Goal: Transaction & Acquisition: Download file/media

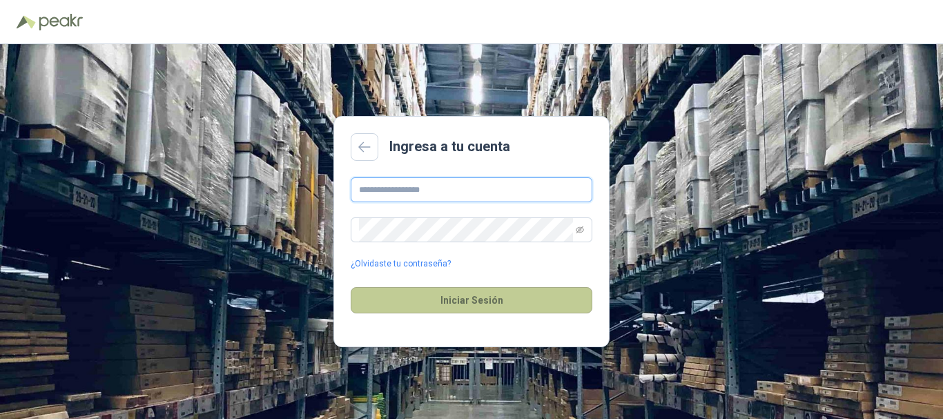
type input "**********"
click at [463, 308] on button "Iniciar Sesión" at bounding box center [472, 300] width 242 height 26
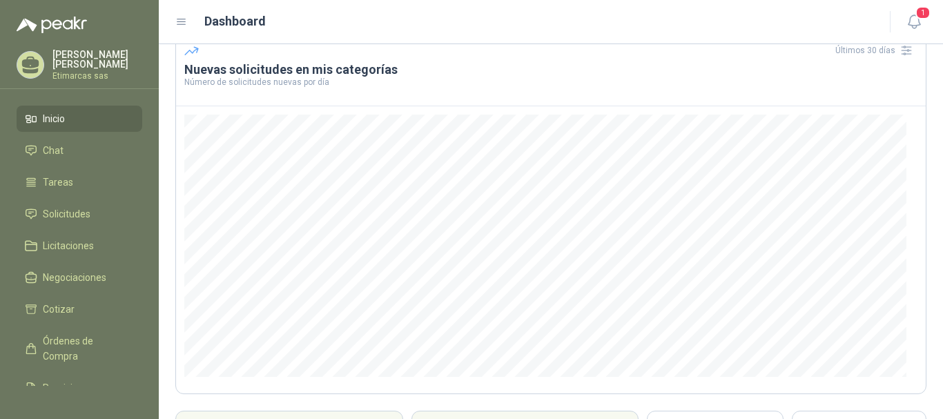
scroll to position [203, 0]
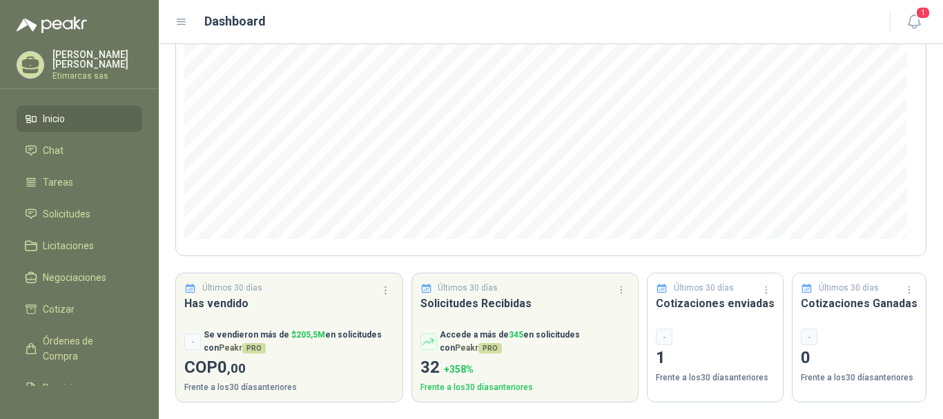
drag, startPoint x: 88, startPoint y: 209, endPoint x: 144, endPoint y: 214, distance: 56.9
click at [88, 209] on span "Solicitudes" at bounding box center [67, 213] width 48 height 15
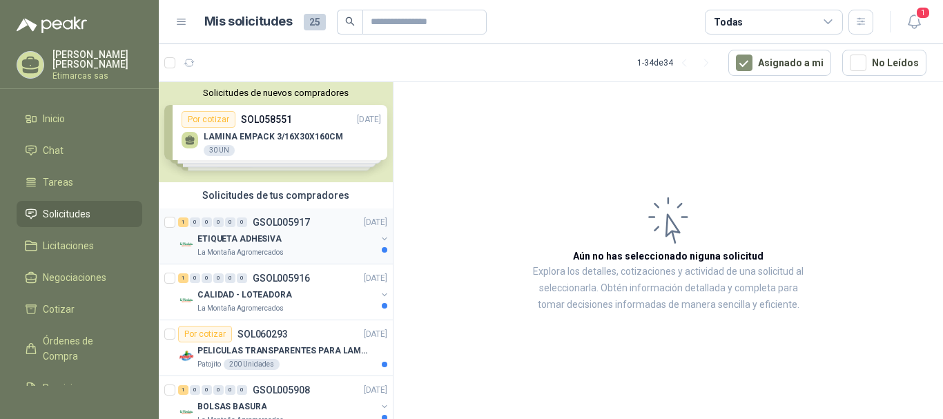
click at [250, 238] on p "ETIQUETA ADHESIVA" at bounding box center [240, 239] width 84 height 13
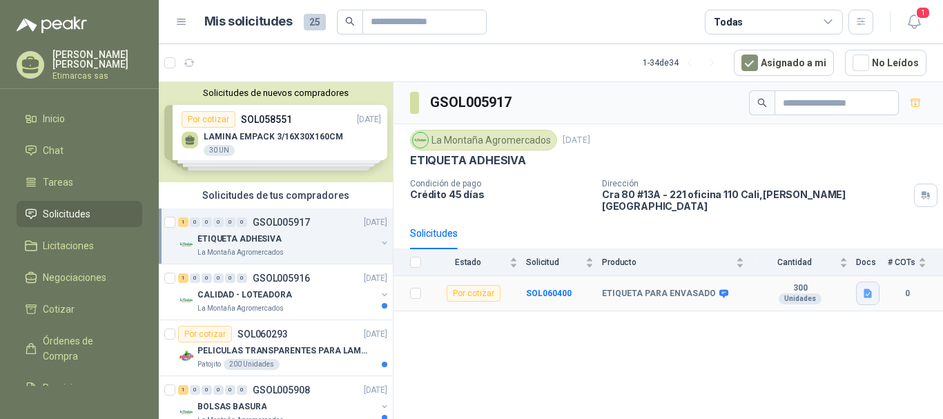
click at [865, 291] on button "button" at bounding box center [867, 293] width 23 height 23
click at [662, 349] on div "GSOL005917 [GEOGRAPHIC_DATA] [DATE] ETIQUETA ADHESIVA Condición de pago Crédito…" at bounding box center [669, 253] width 550 height 342
click at [863, 288] on icon "button" at bounding box center [869, 294] width 12 height 12
click at [790, 256] on button "ETIQUETA GRASA DE CERDO.png" at bounding box center [795, 254] width 151 height 15
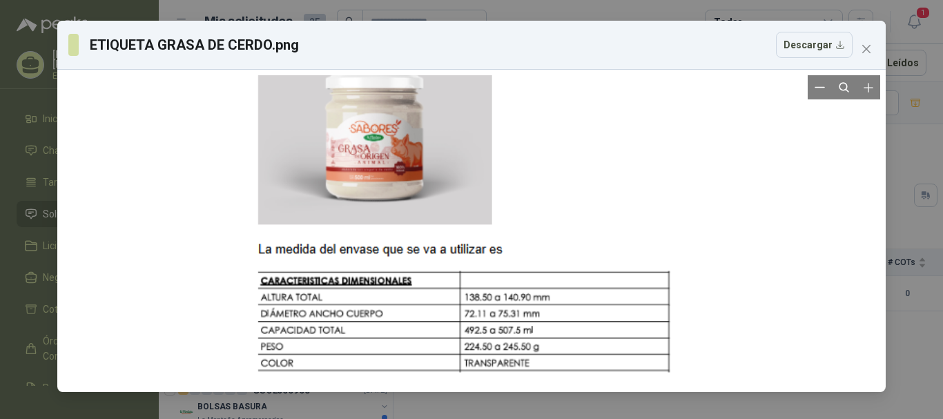
drag, startPoint x: 528, startPoint y: 164, endPoint x: 524, endPoint y: 213, distance: 49.9
click at [524, 213] on div at bounding box center [467, 221] width 426 height 436
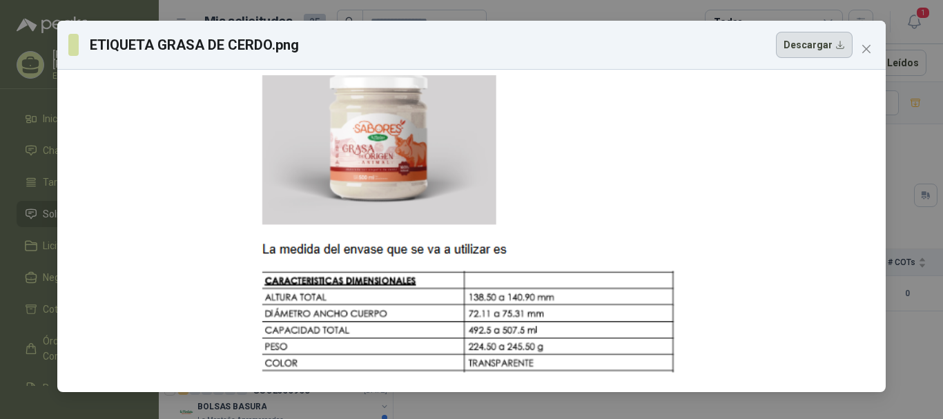
click at [840, 42] on button "Descargar" at bounding box center [814, 45] width 77 height 26
click at [868, 44] on icon "close" at bounding box center [866, 49] width 11 height 11
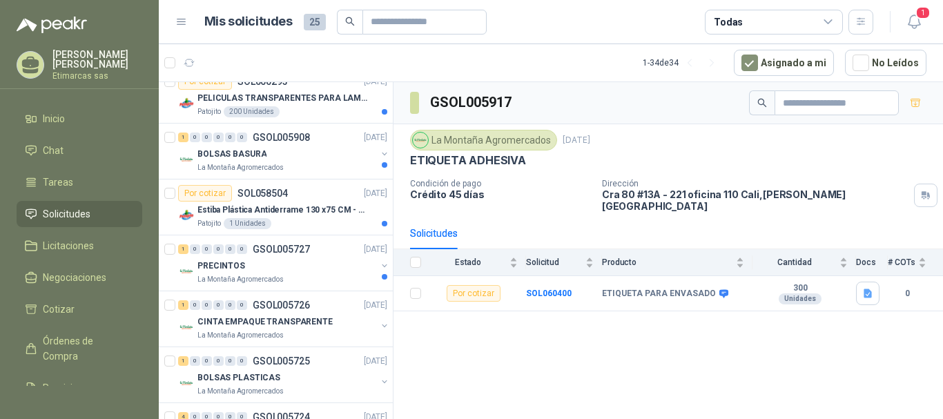
scroll to position [276, 0]
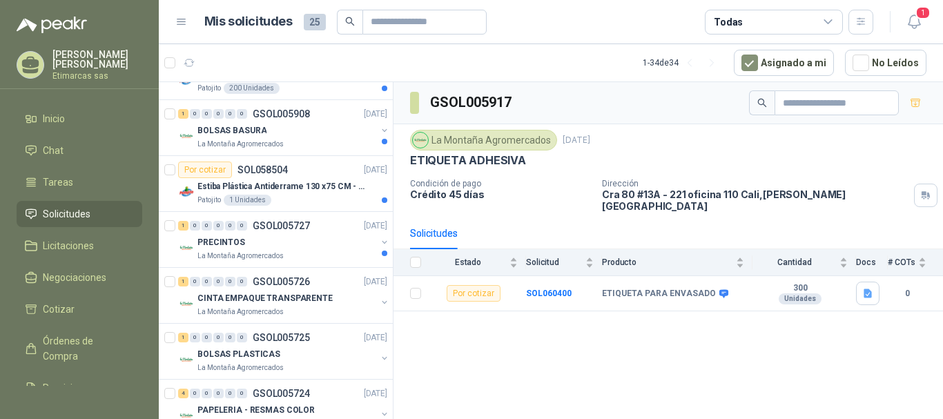
click at [266, 307] on p "La Montaña Agromercados" at bounding box center [241, 312] width 86 height 11
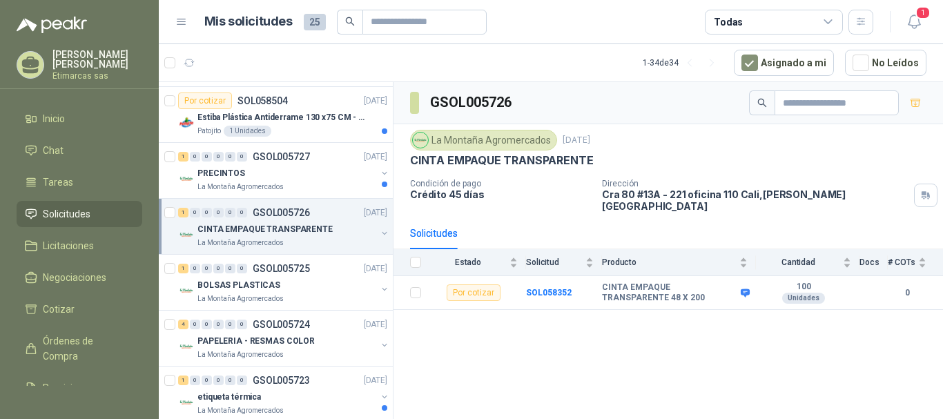
scroll to position [414, 0]
